Goal: Task Accomplishment & Management: Manage account settings

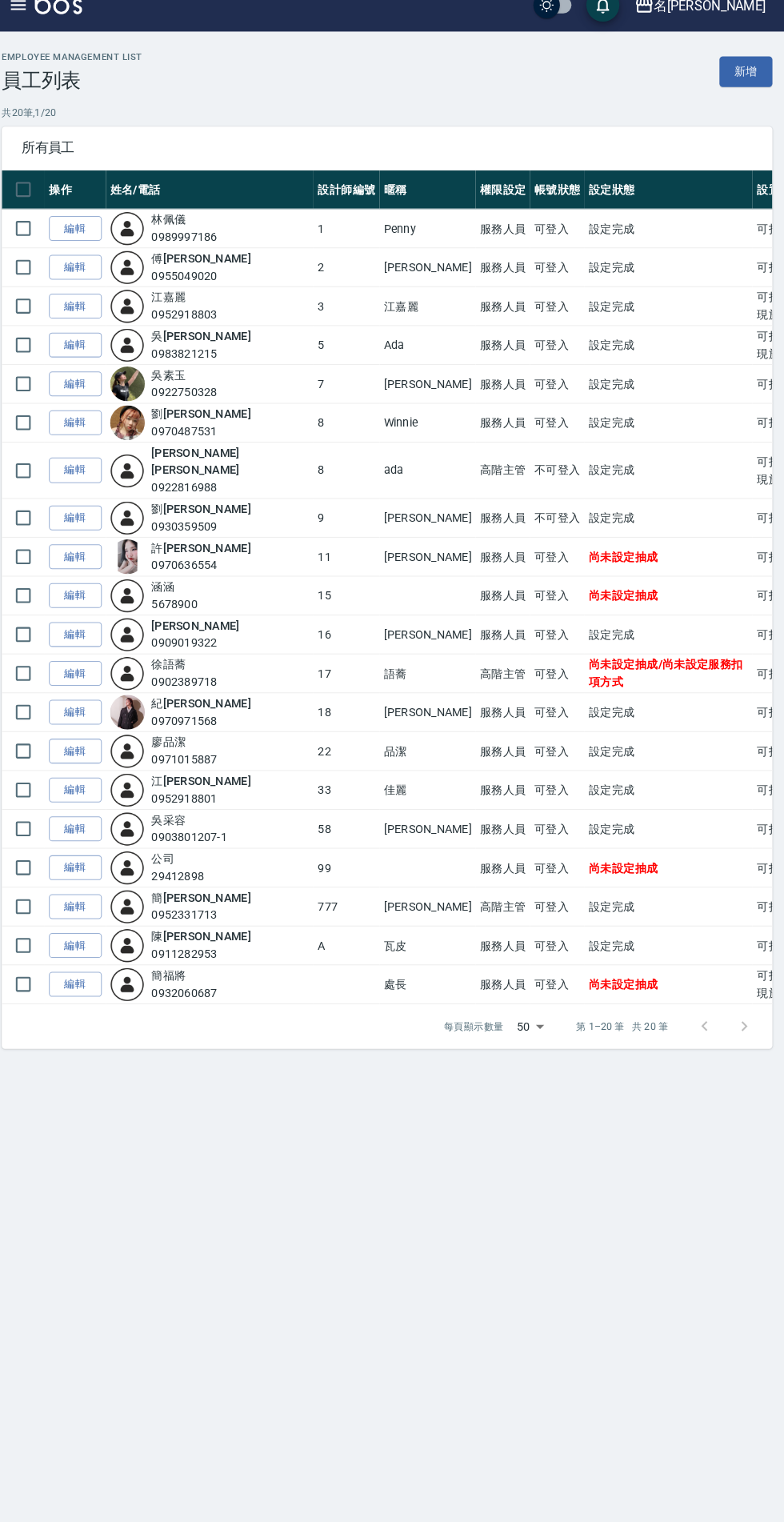
click at [95, 660] on link "編輯" at bounding box center [90, 672] width 51 height 24
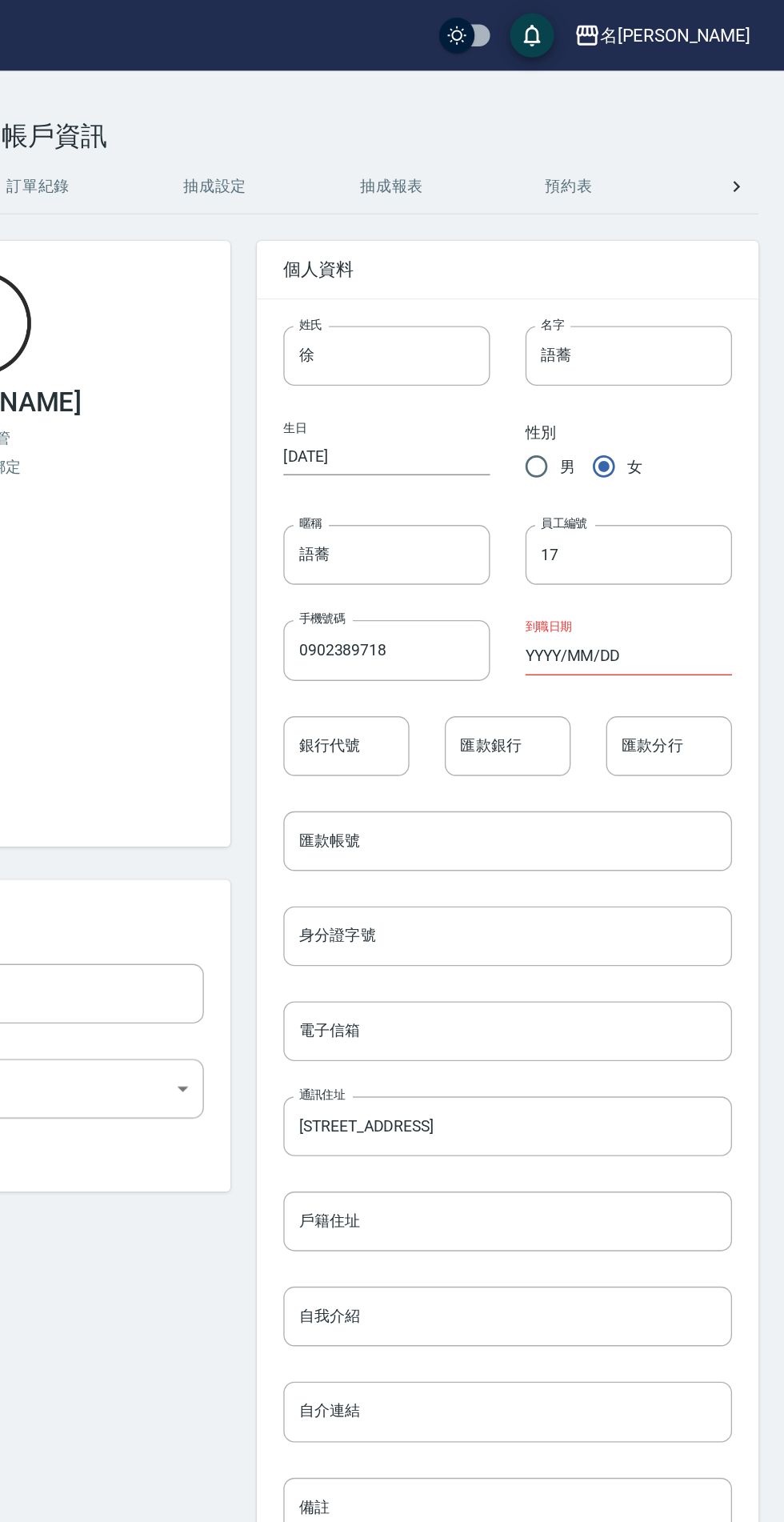
click at [372, 141] on button "抽成設定" at bounding box center [372, 135] width 128 height 39
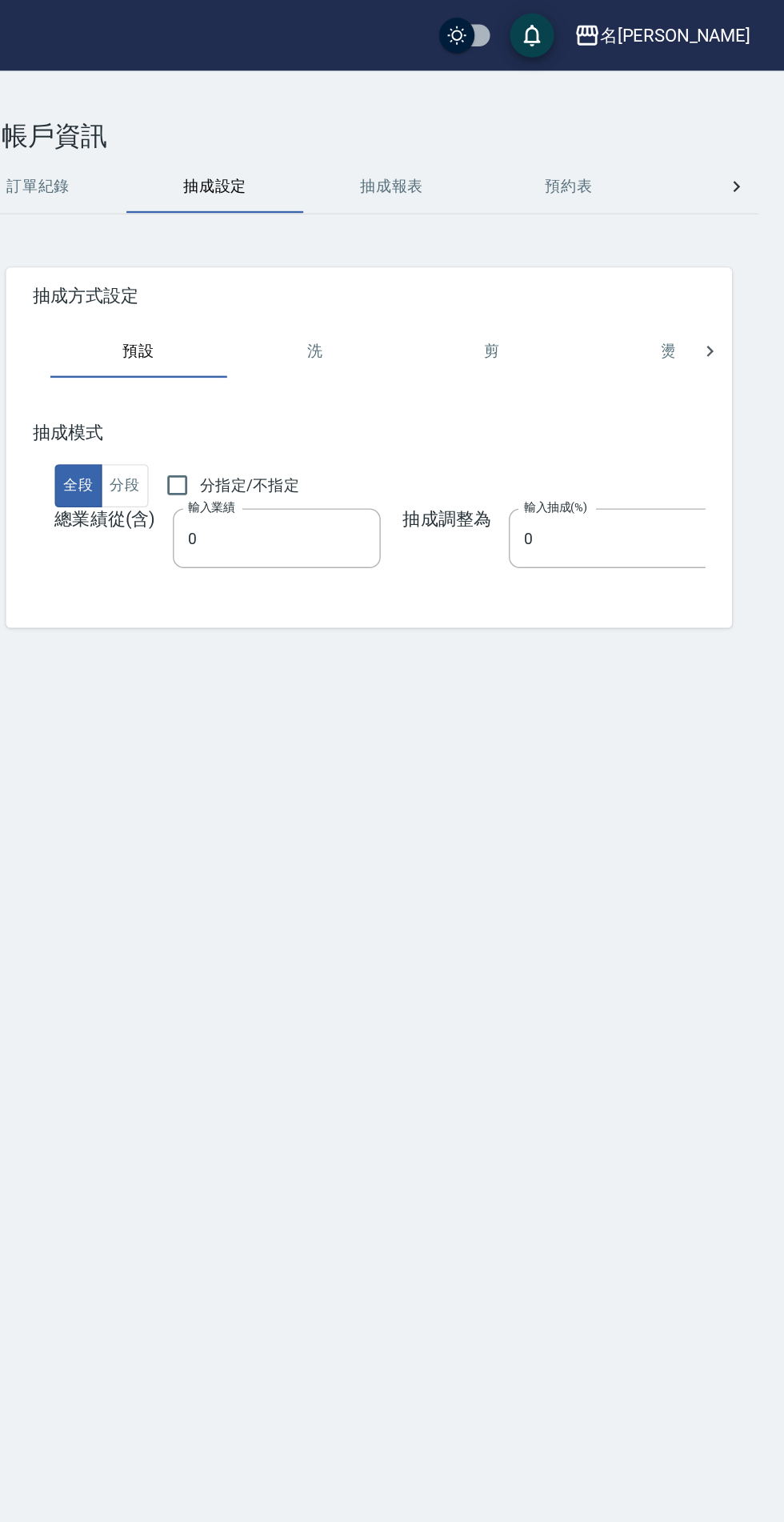
click at [436, 256] on button "洗" at bounding box center [444, 254] width 128 height 39
click at [491, 140] on button "抽成報表" at bounding box center [500, 135] width 128 height 39
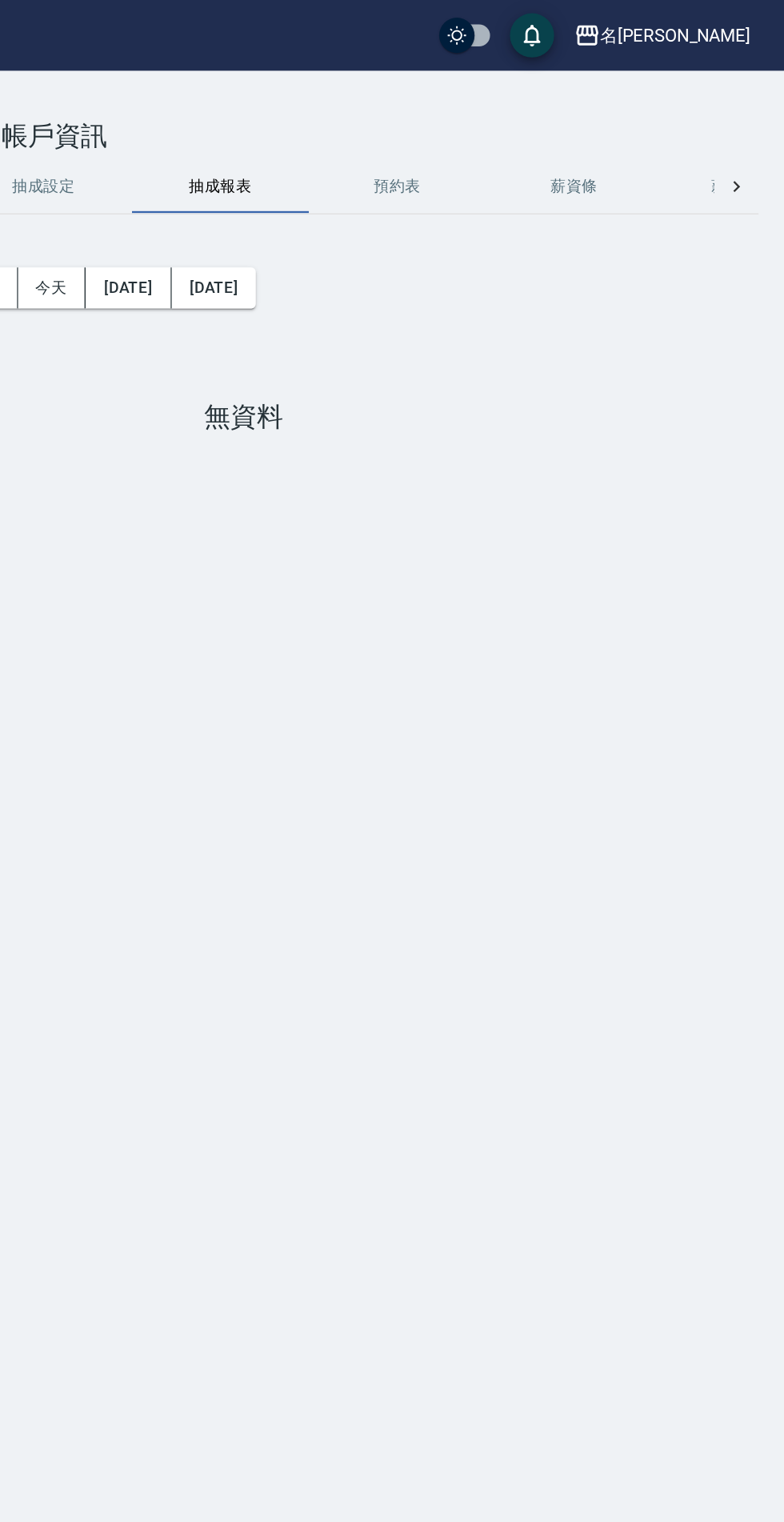
scroll to position [0, 129]
click at [499, 140] on button "預約表" at bounding box center [499, 135] width 128 height 39
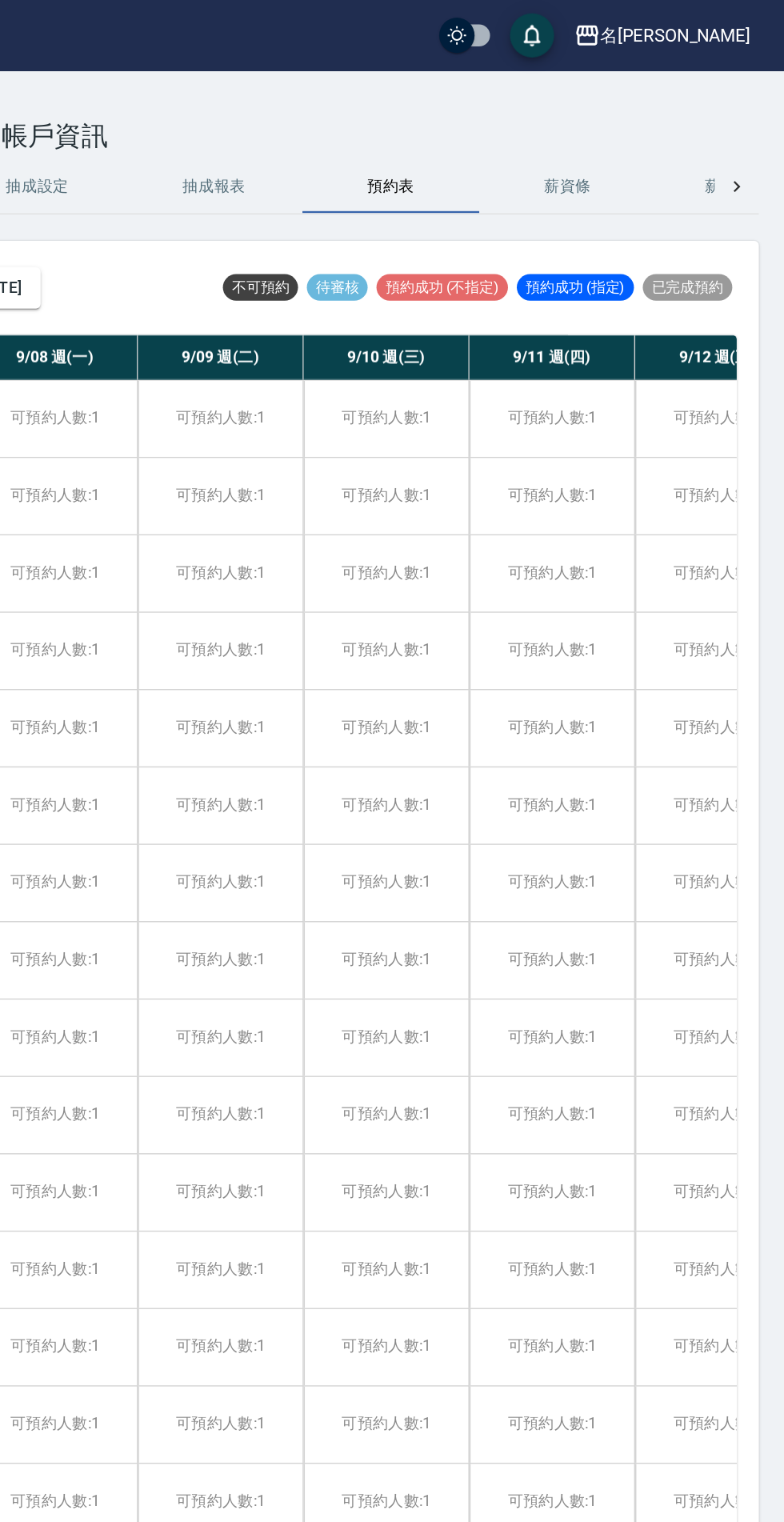
click at [627, 130] on button "薪資條" at bounding box center [627, 135] width 128 height 39
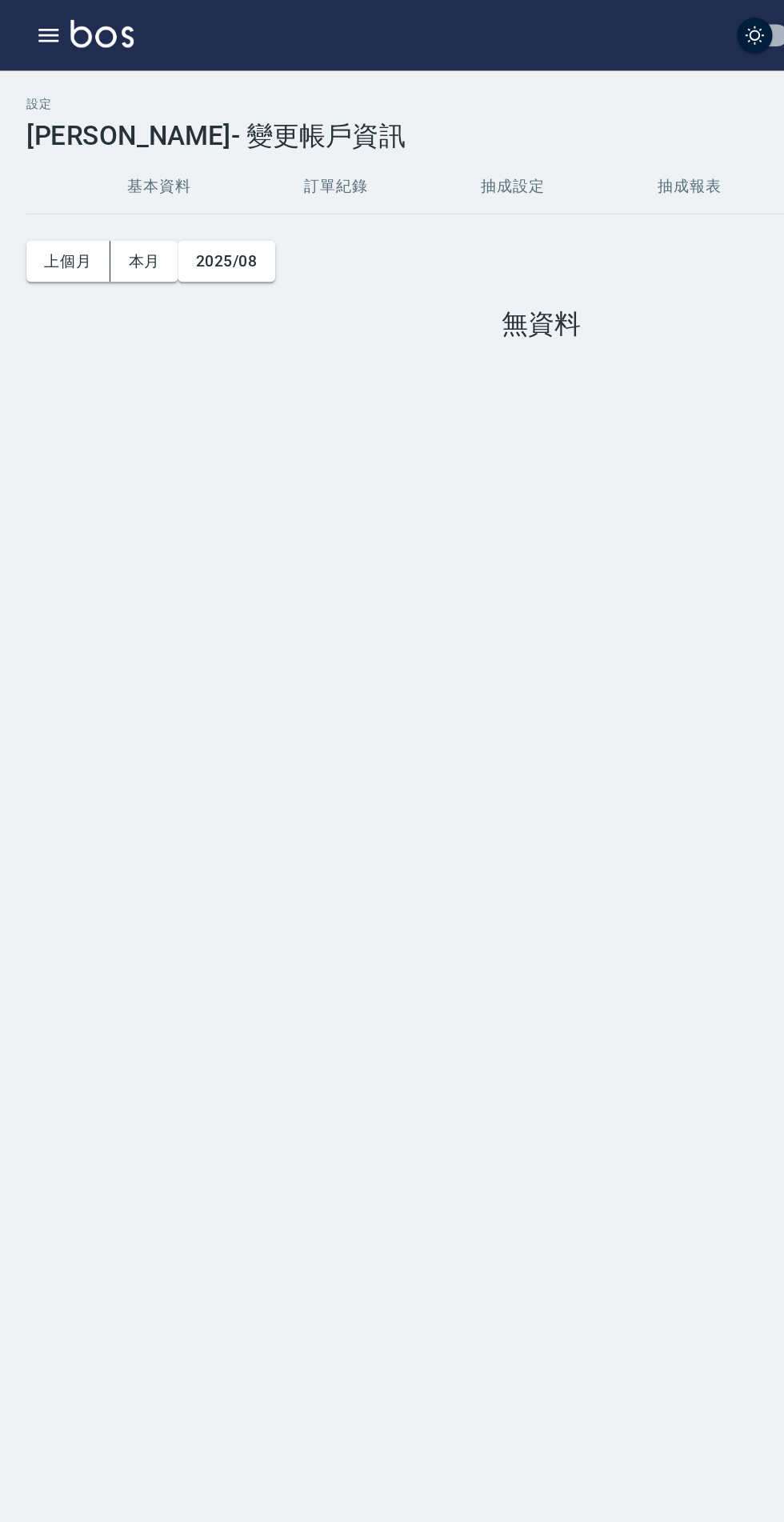
click at [243, 132] on button "訂單紀錄" at bounding box center [243, 135] width 128 height 39
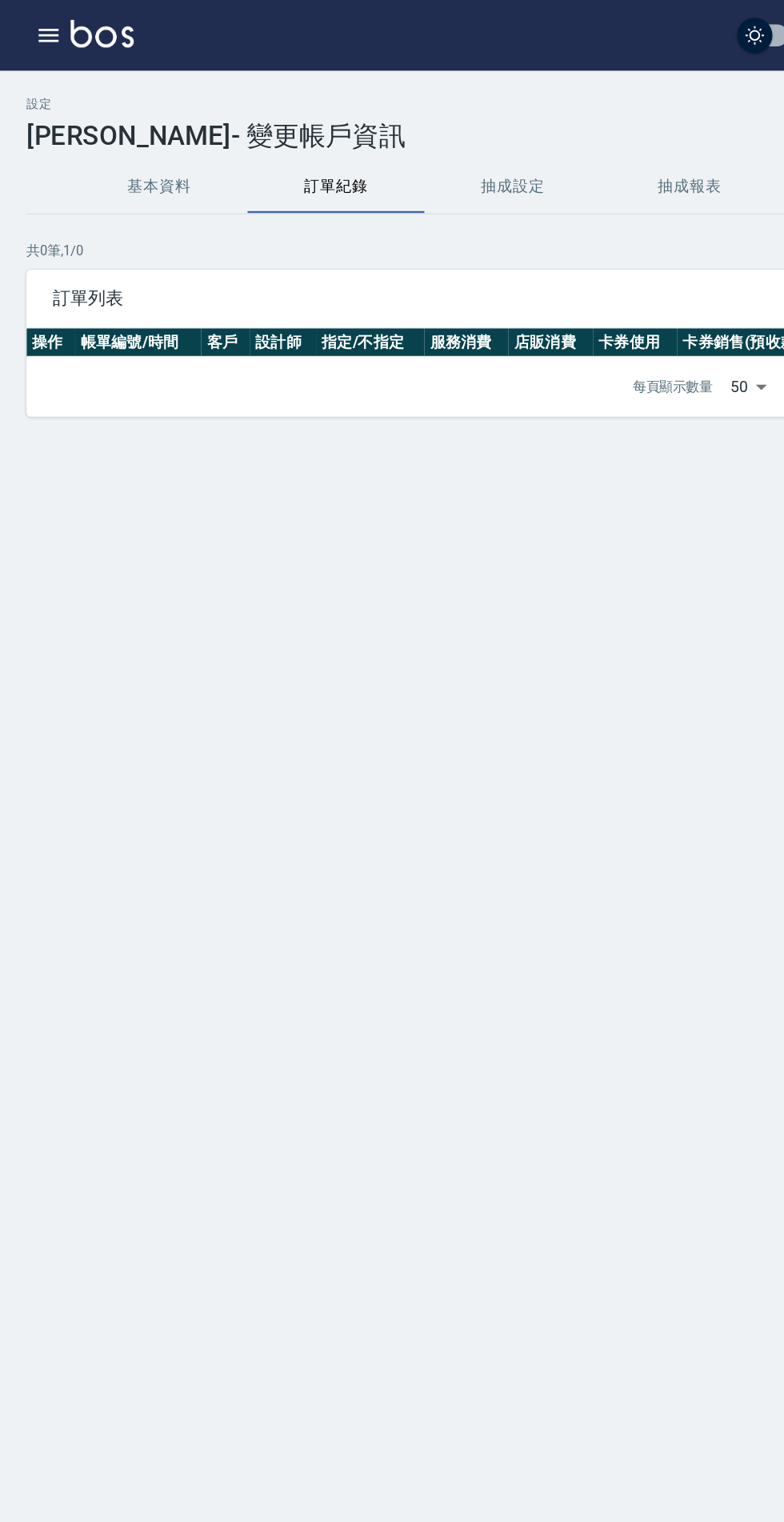
click at [366, 137] on button "抽成設定" at bounding box center [372, 135] width 128 height 39
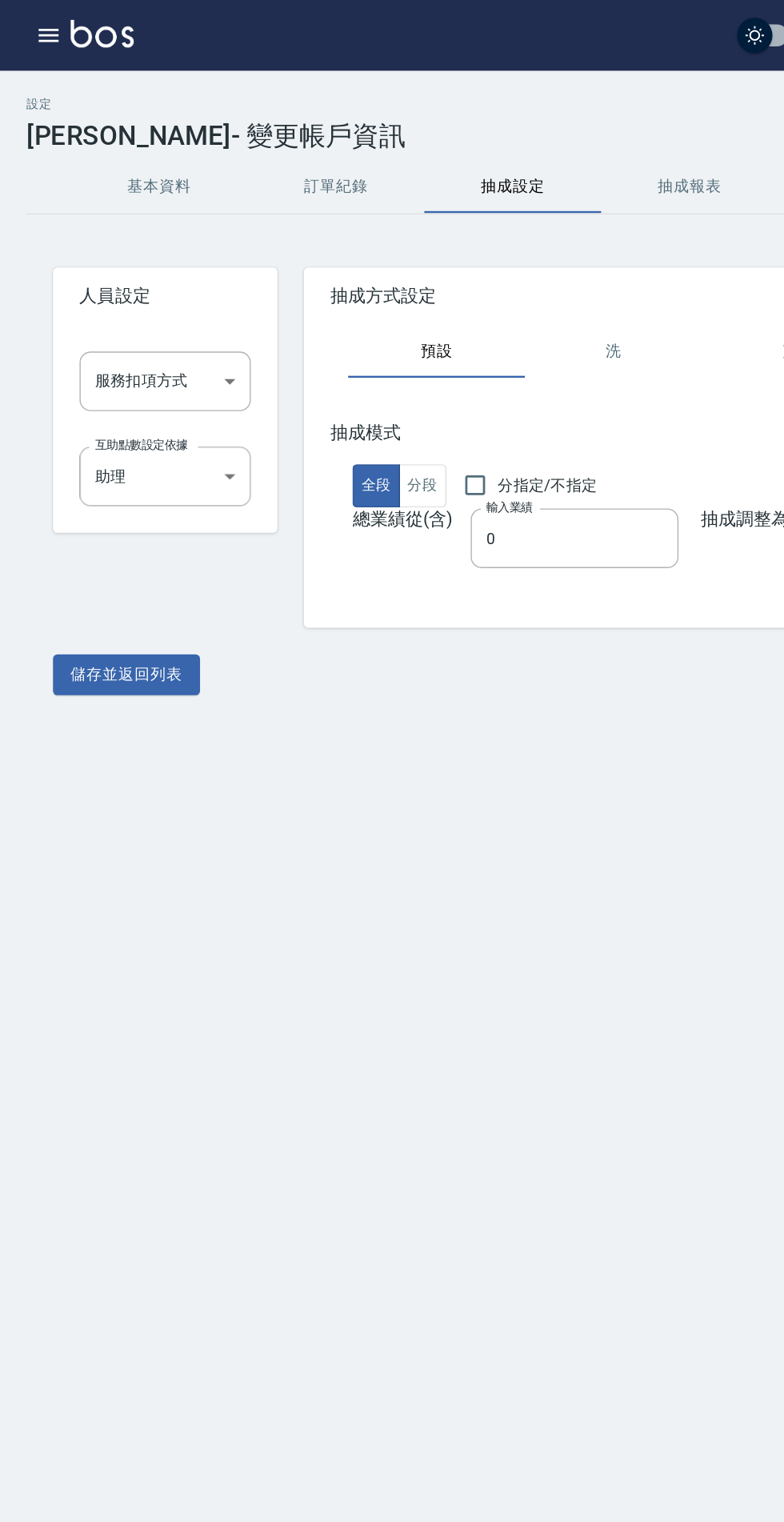
click at [152, 264] on body "名留中和 登出 櫃檯作業 打帳單 帳單列表 掛單列表 座位開單 營業儀表板 現金收支登錄 高階收支登錄 材料自購登錄 每日結帳 排班表 現場電腦打卡 掃碼打卡…" at bounding box center [392, 761] width 784 height 1522
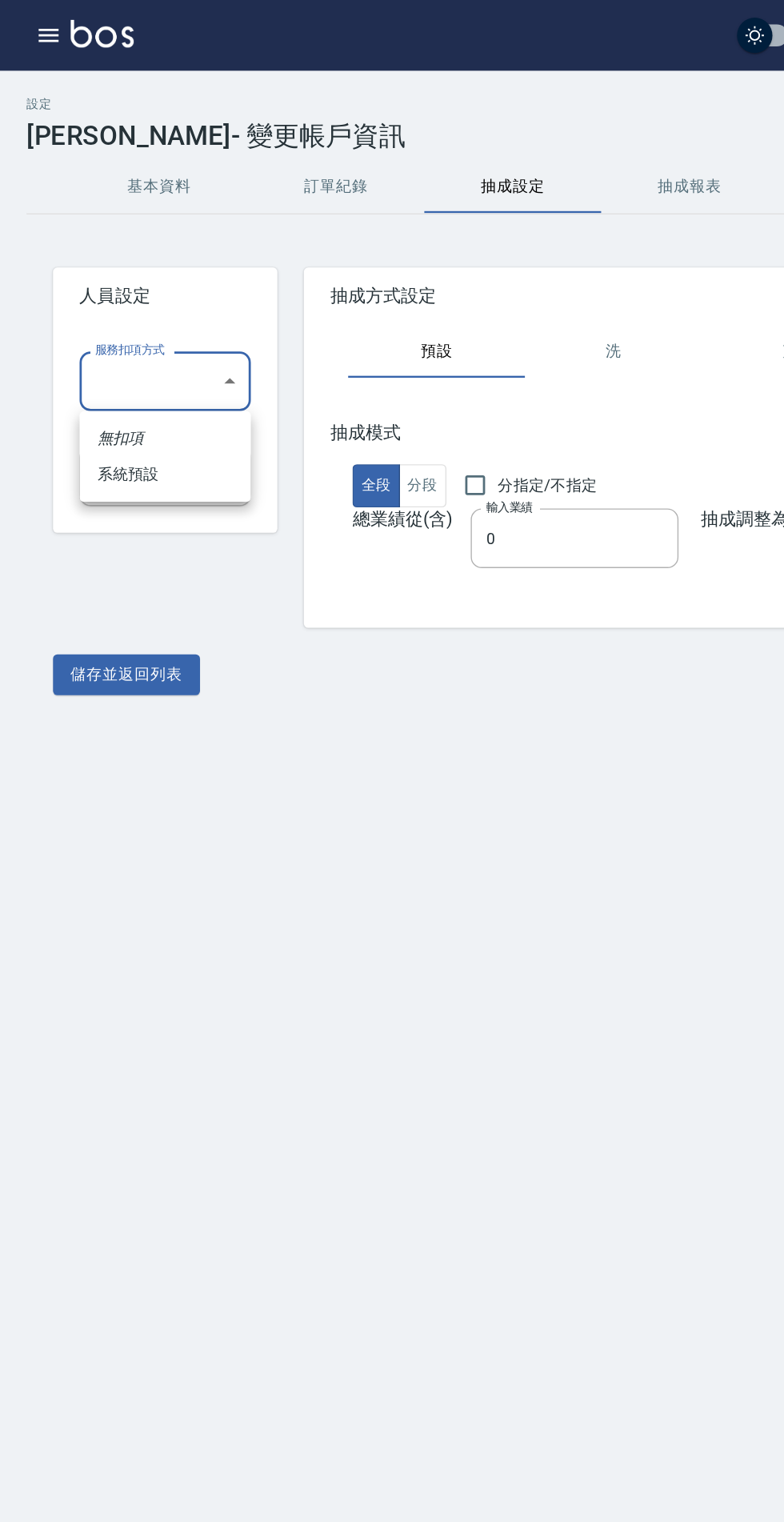
click at [137, 322] on li "無扣項" at bounding box center [120, 317] width 124 height 26
click at [90, 490] on button "儲存並返回列表" at bounding box center [91, 488] width 106 height 29
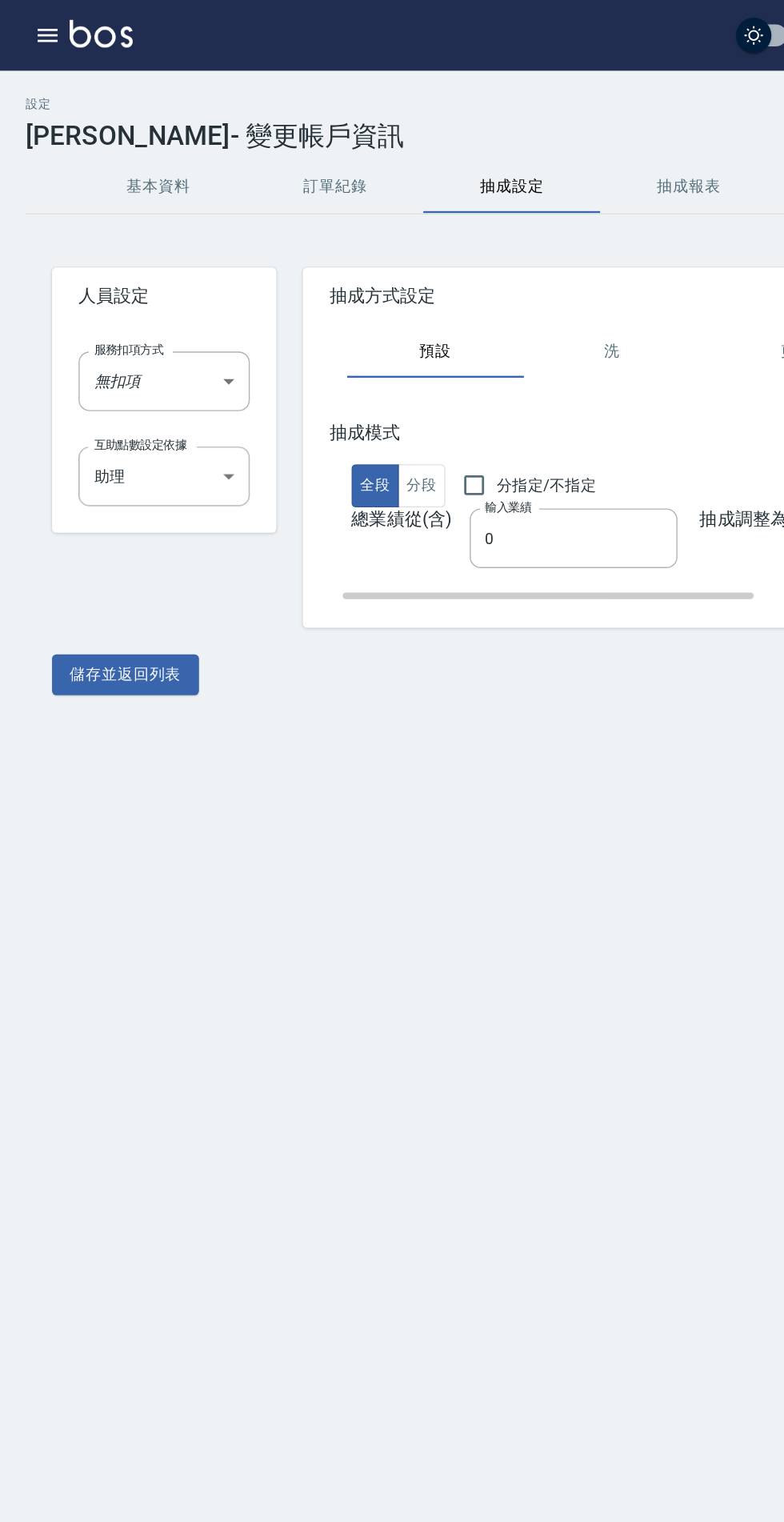
scroll to position [0, 6]
click at [290, 350] on button "分段" at bounding box center [300, 351] width 35 height 31
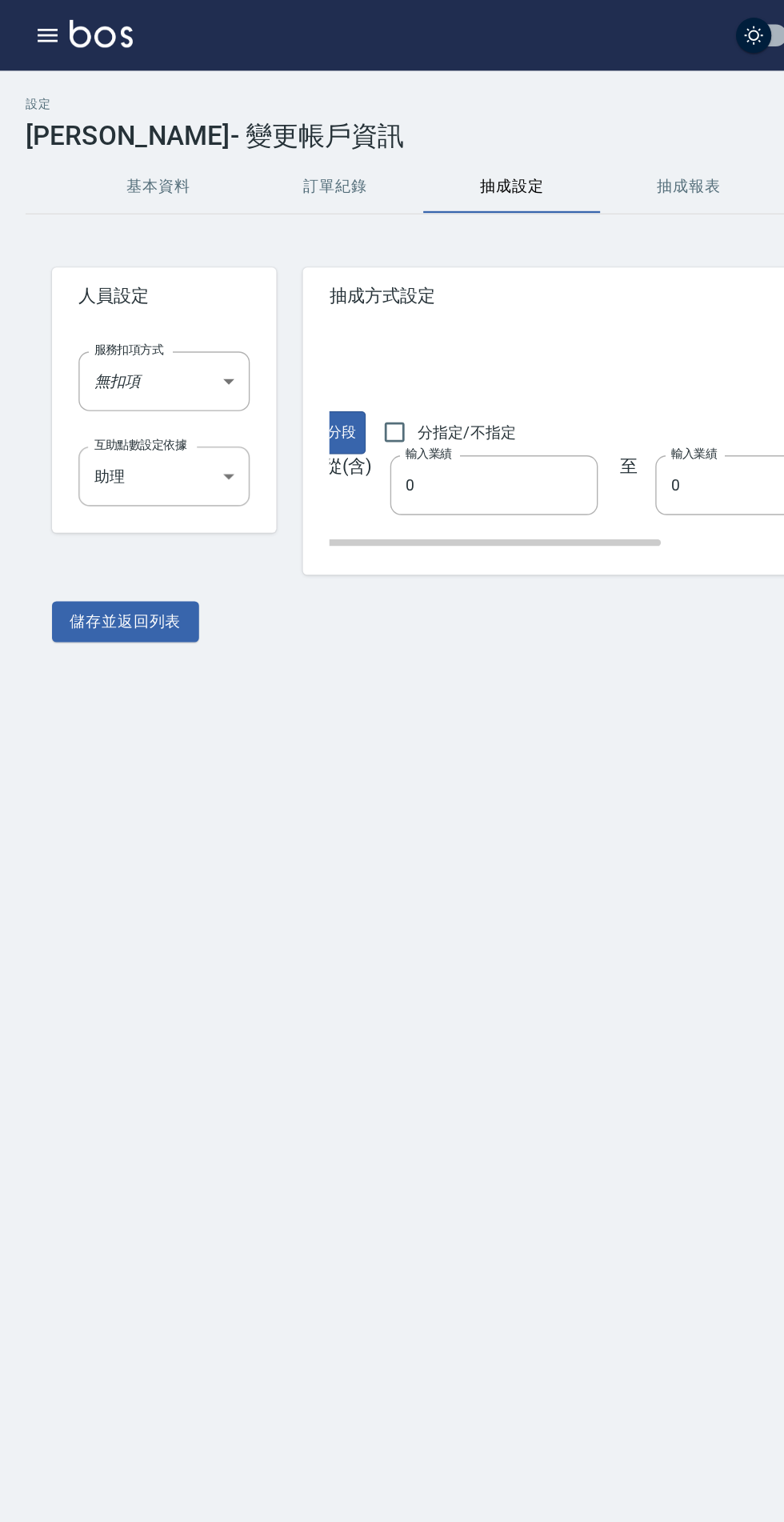
scroll to position [0, 0]
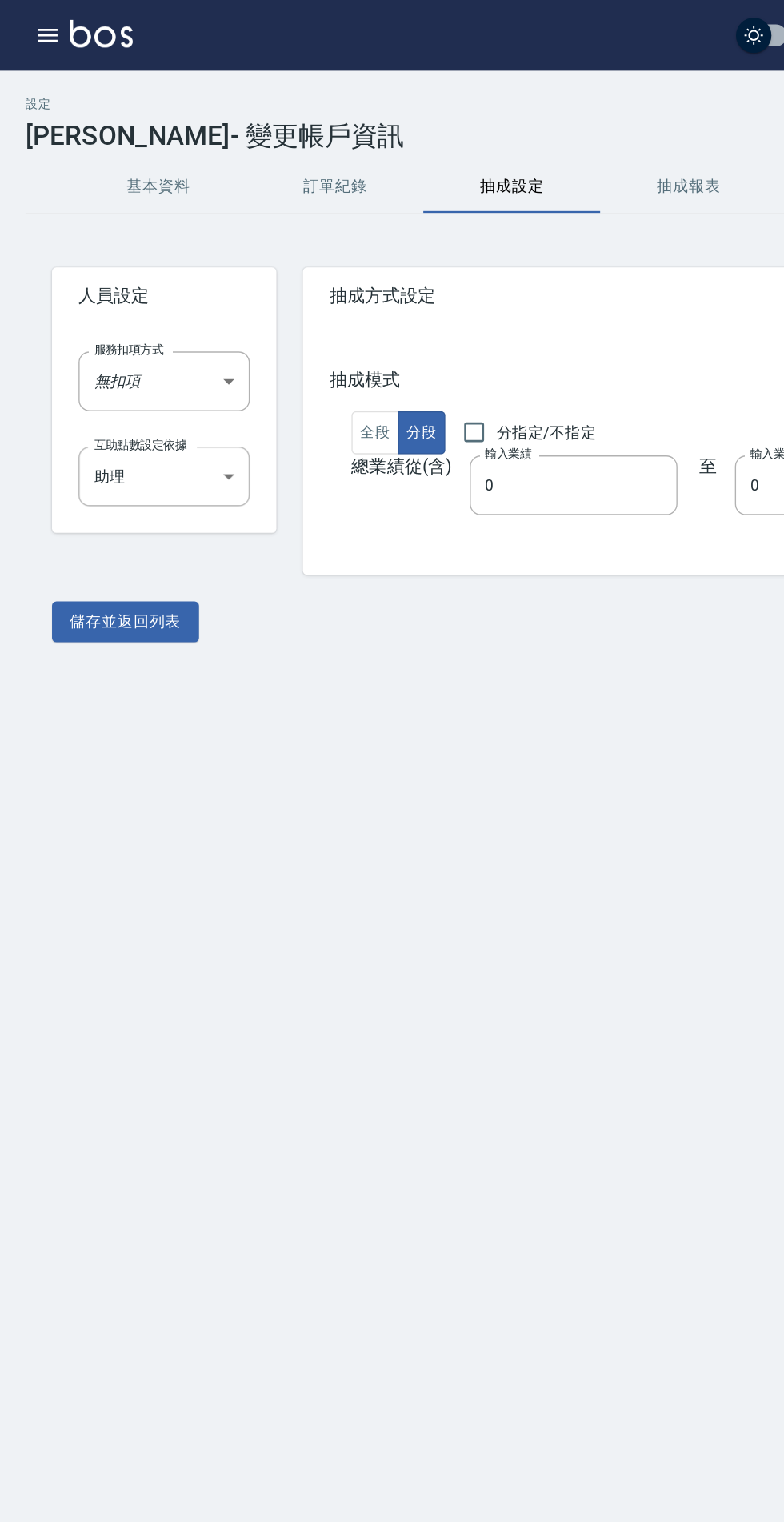
click at [153, 275] on body "名留中和 登出 櫃檯作業 打帳單 帳單列表 掛單列表 座位開單 營業儀表板 現金收支登錄 高階收支登錄 材料自購登錄 每日結帳 排班表 現場電腦打卡 掃碼打卡…" at bounding box center [392, 761] width 784 height 1522
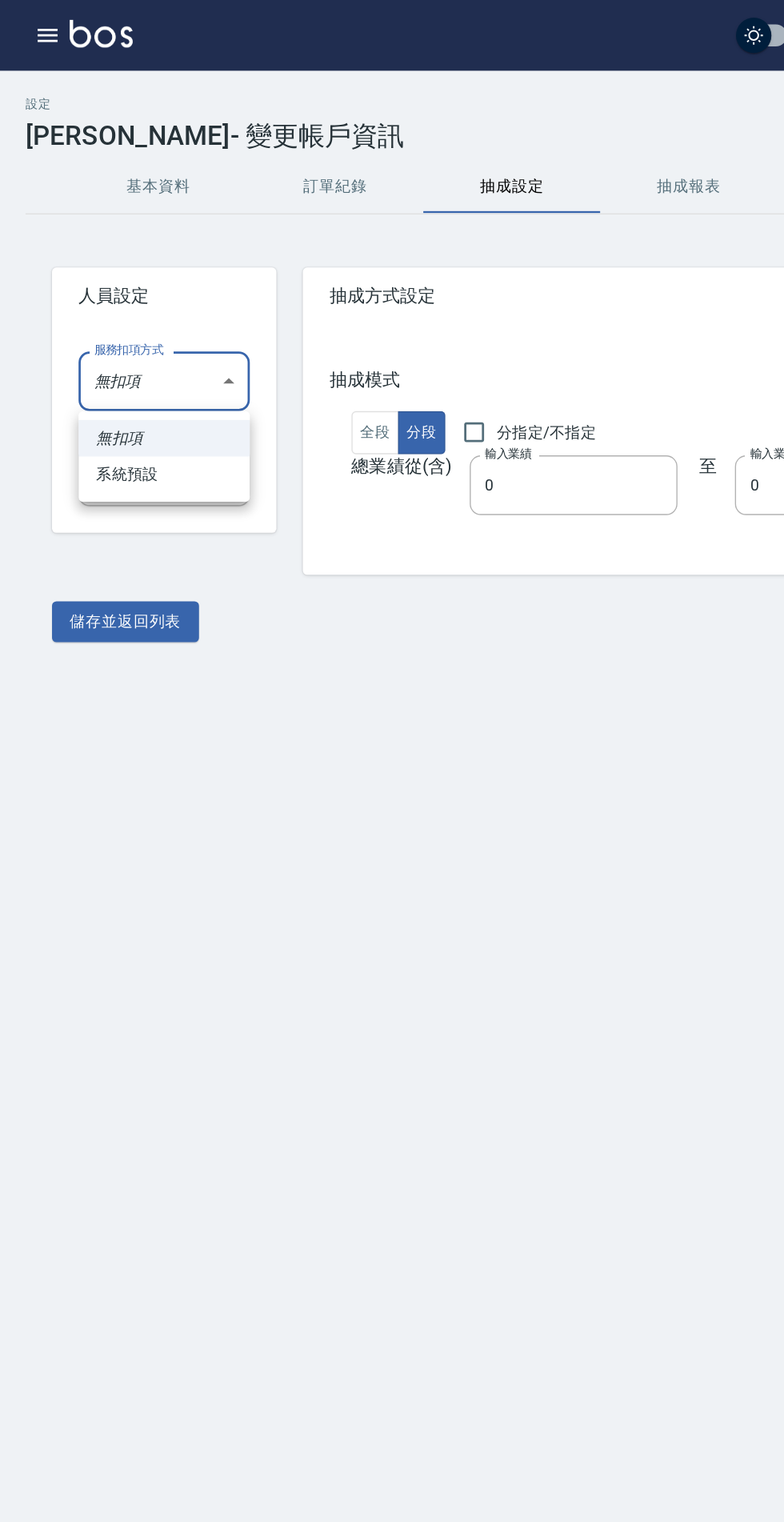
click at [131, 352] on li "系統預設" at bounding box center [120, 344] width 124 height 26
type input "系統預設"
click at [117, 451] on button "儲存並返回列表" at bounding box center [91, 450] width 106 height 29
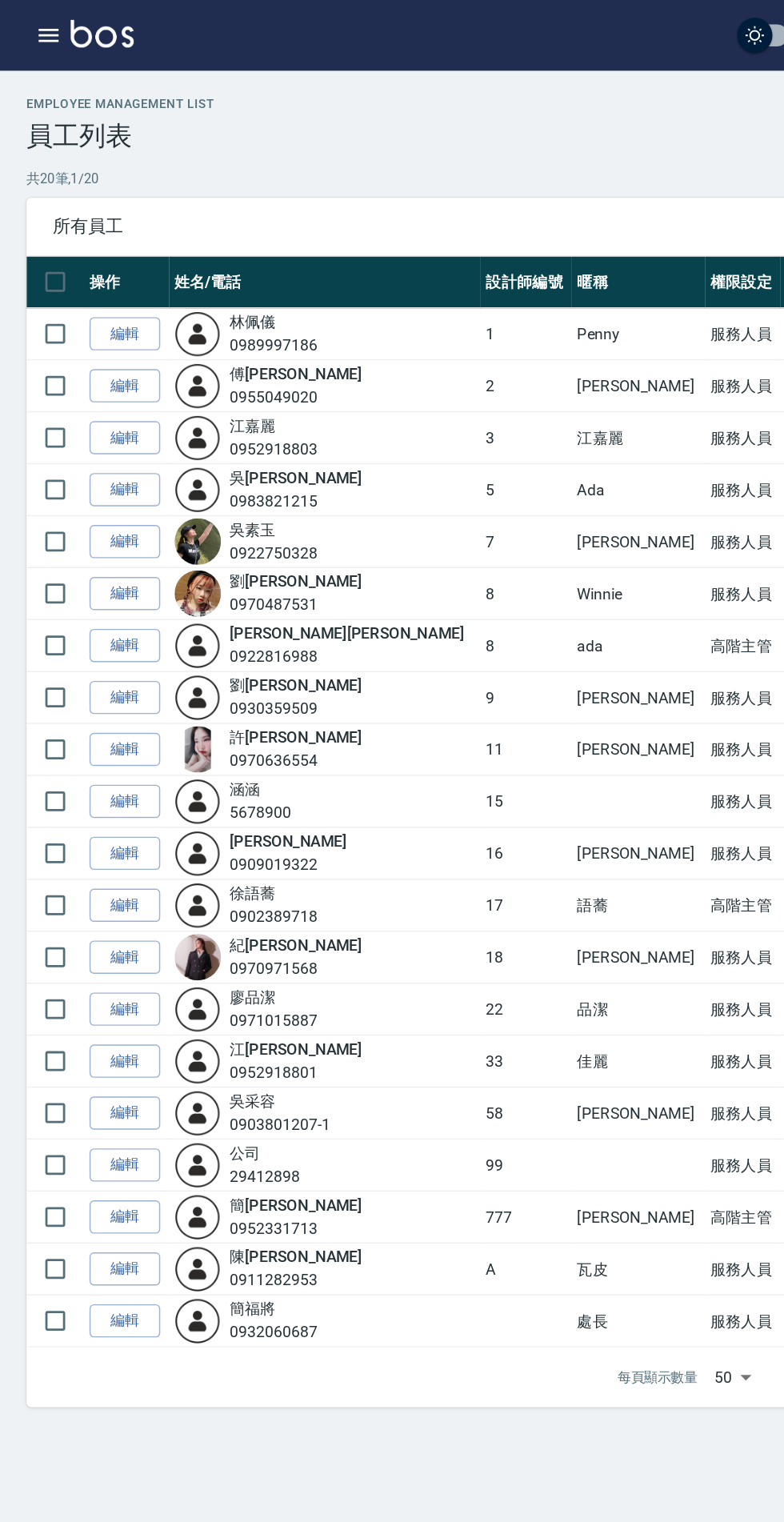
click at [101, 651] on link "編輯" at bounding box center [90, 656] width 51 height 24
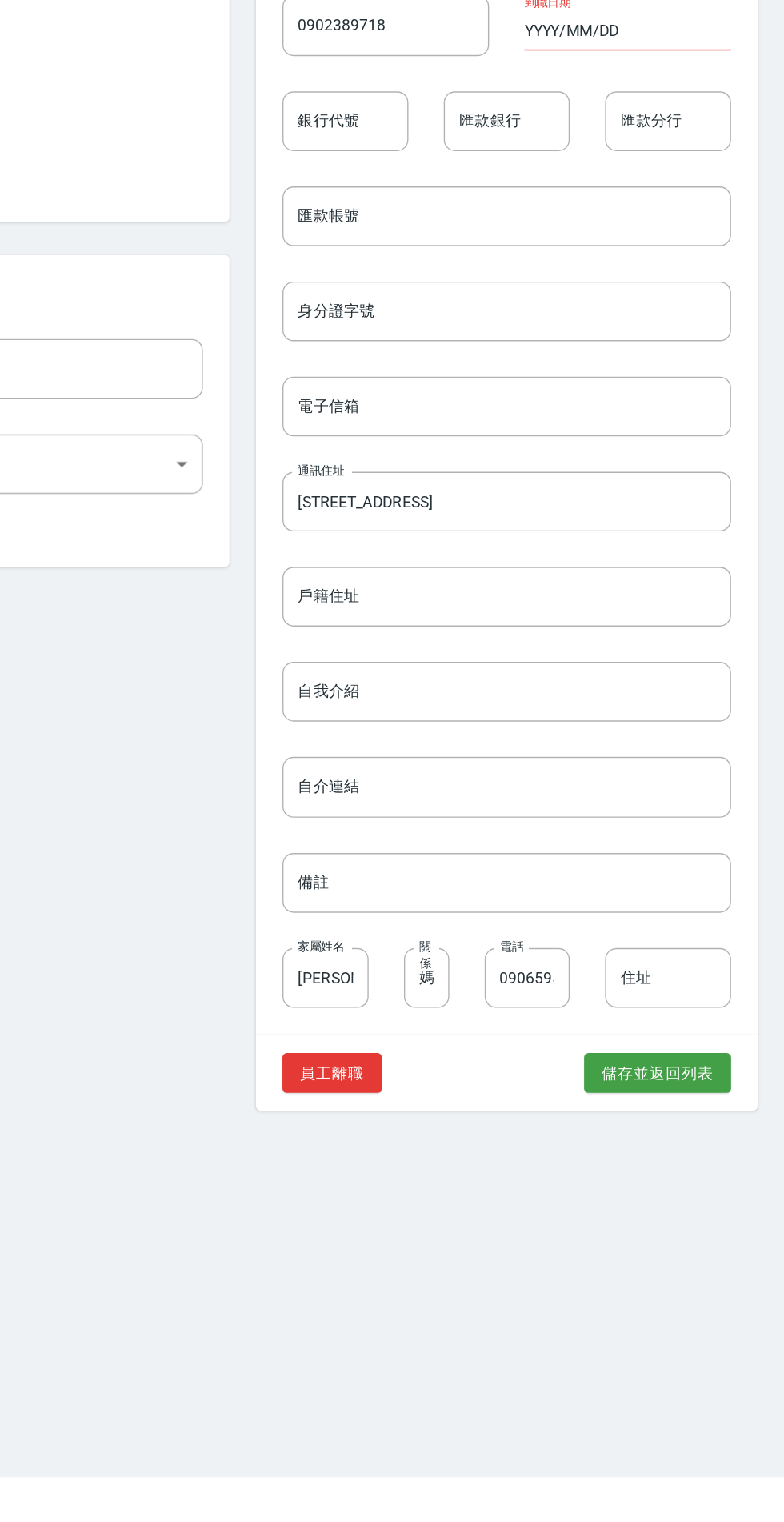
click at [695, 1231] on button "儲存並返回列表" at bounding box center [692, 1229] width 106 height 29
